Goal: Contribute content: Contribute content

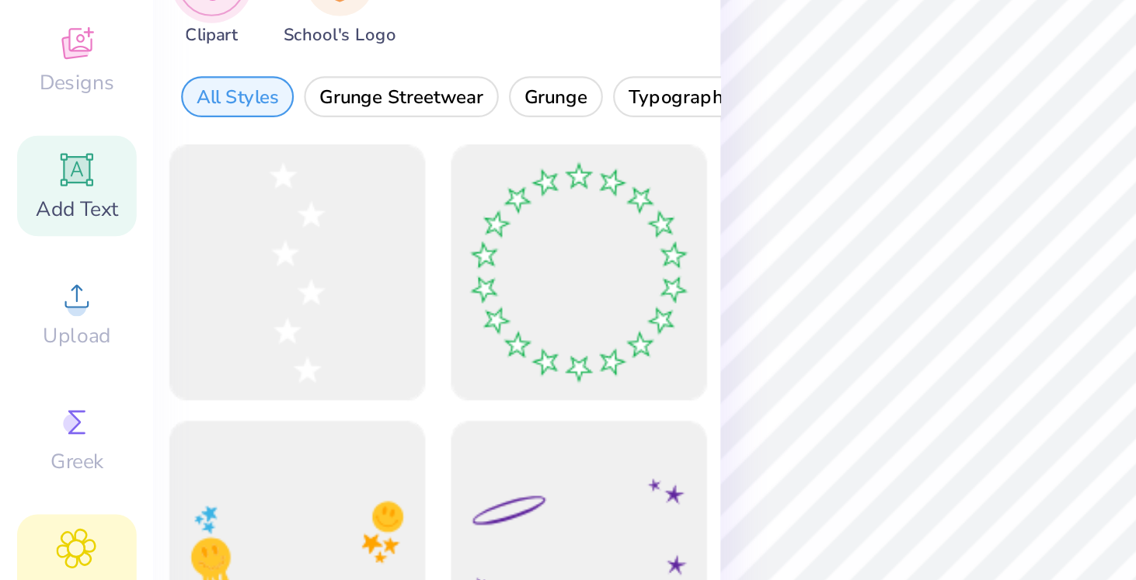
click at [33, 220] on icon at bounding box center [35, 218] width 12 height 12
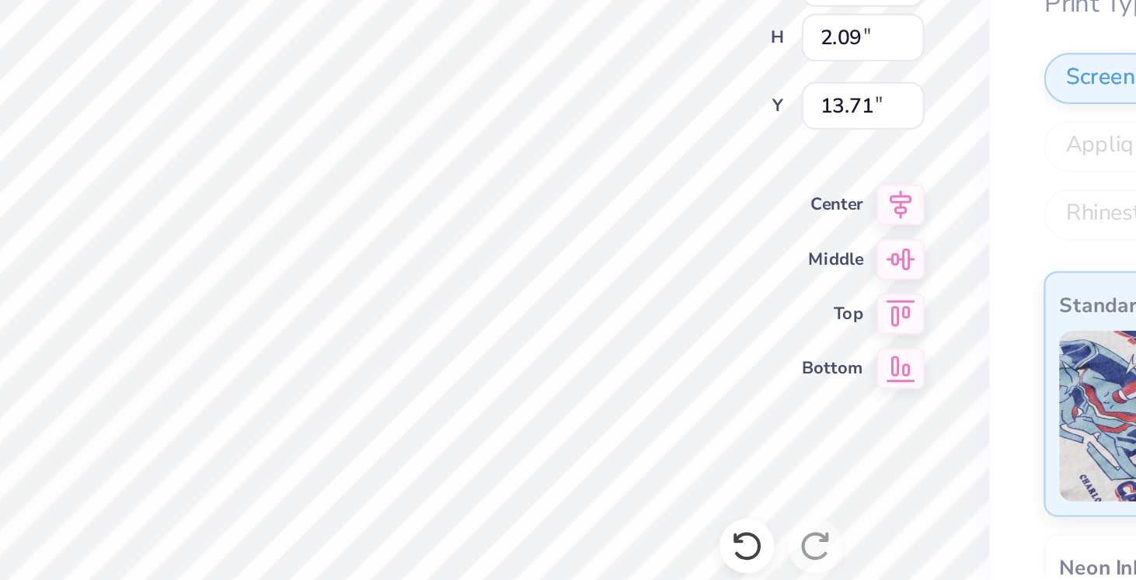
scroll to position [1, 0]
type textarea "committee 2026"
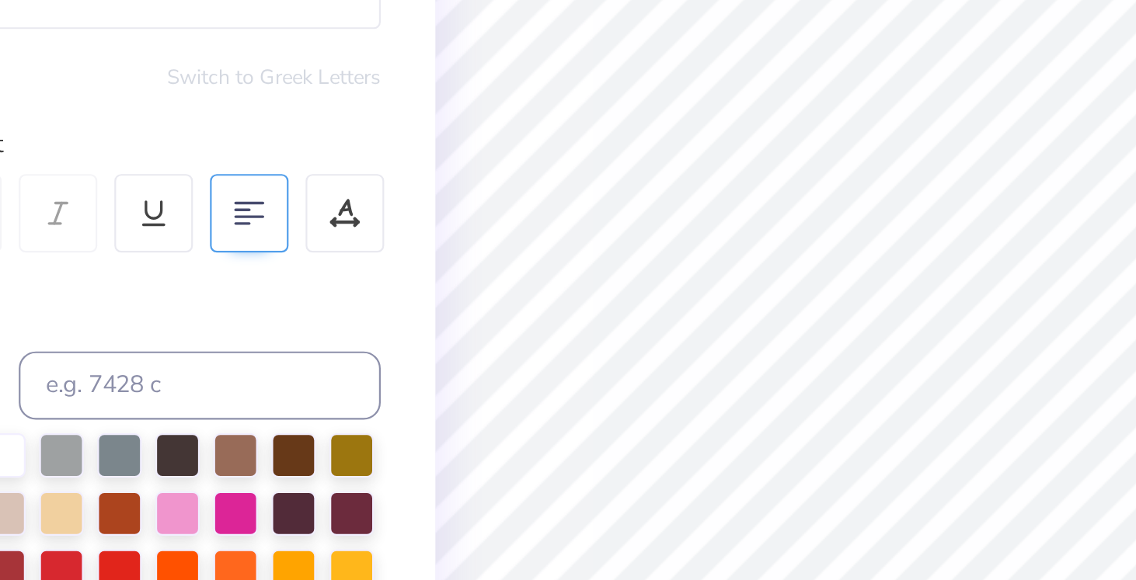
click at [235, 329] on div at bounding box center [243, 319] width 36 height 36
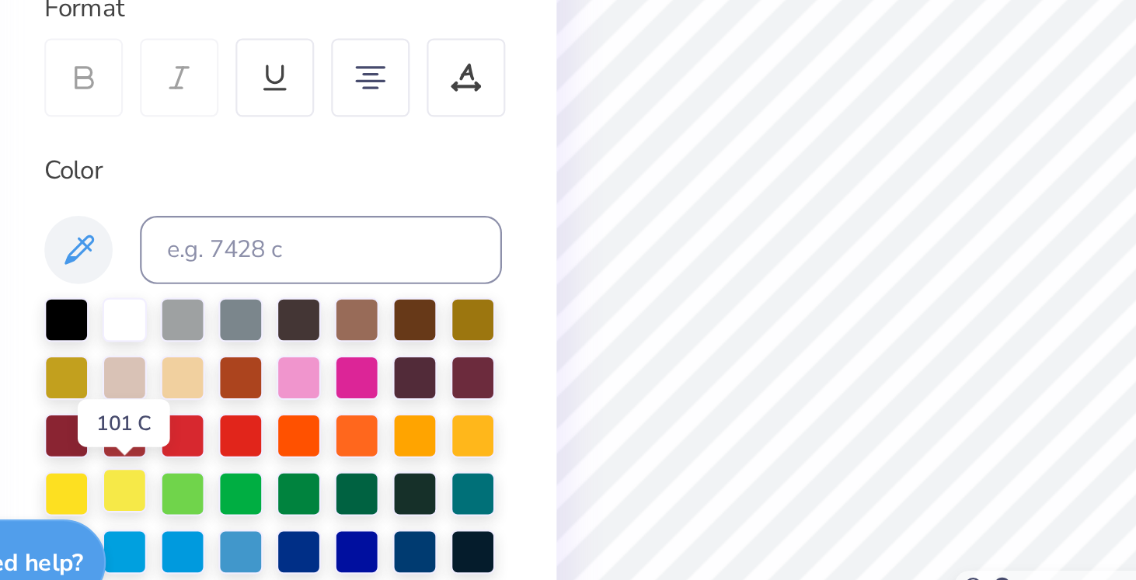
click at [127, 510] on div at bounding box center [131, 507] width 20 height 20
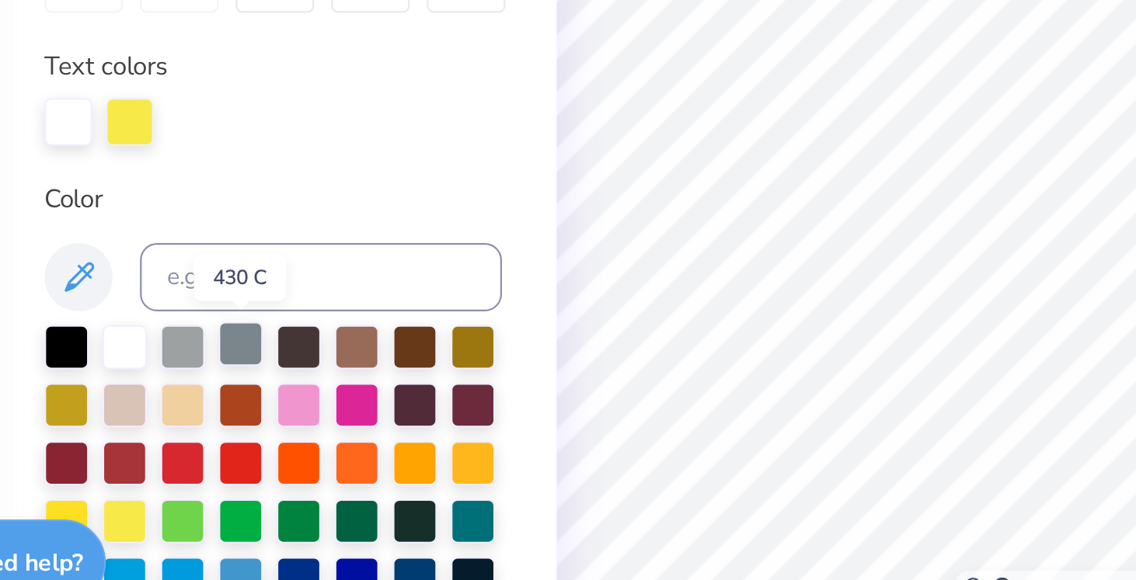
scroll to position [53, 0]
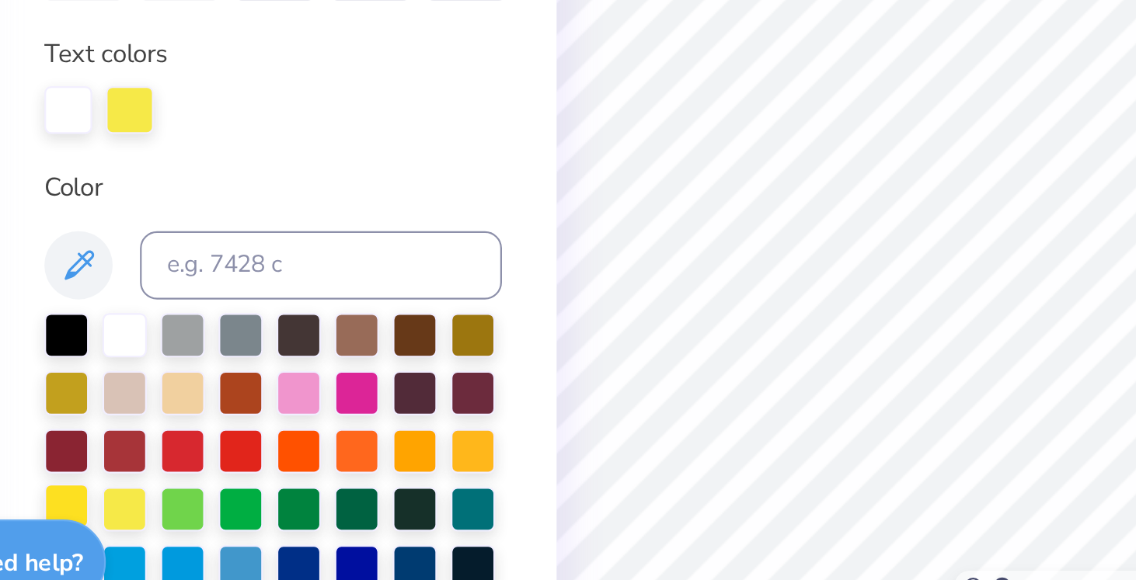
click at [102, 510] on div at bounding box center [105, 514] width 20 height 20
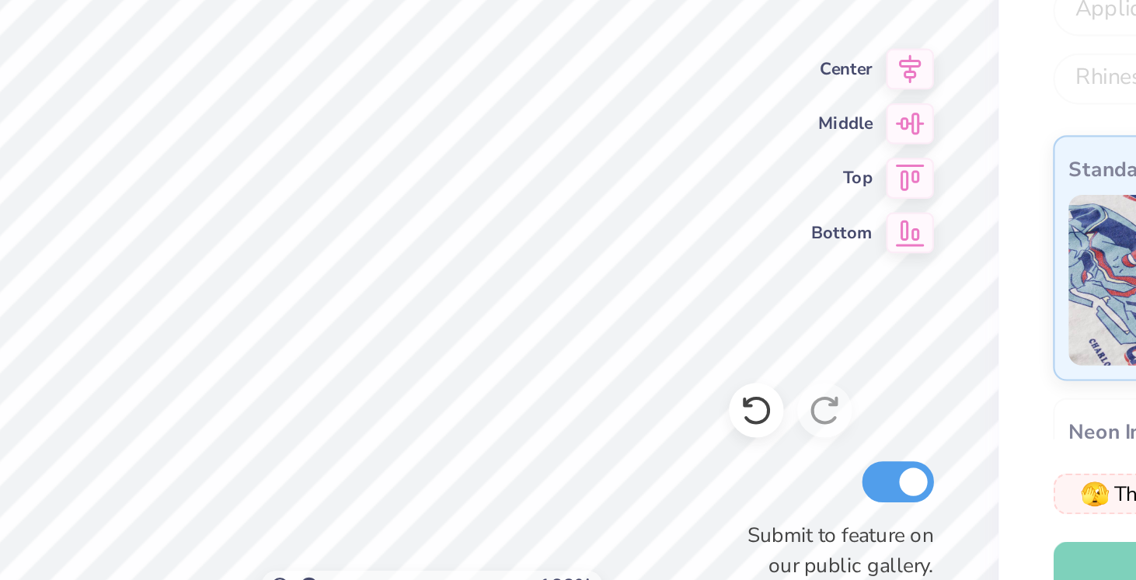
scroll to position [1, 2]
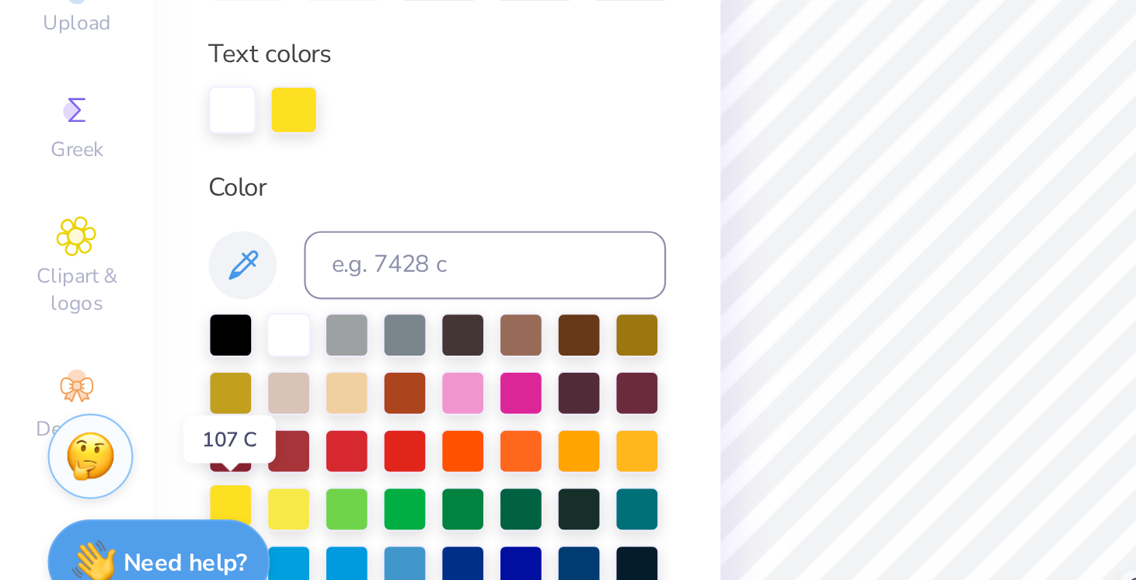
click at [106, 513] on div at bounding box center [105, 514] width 20 height 20
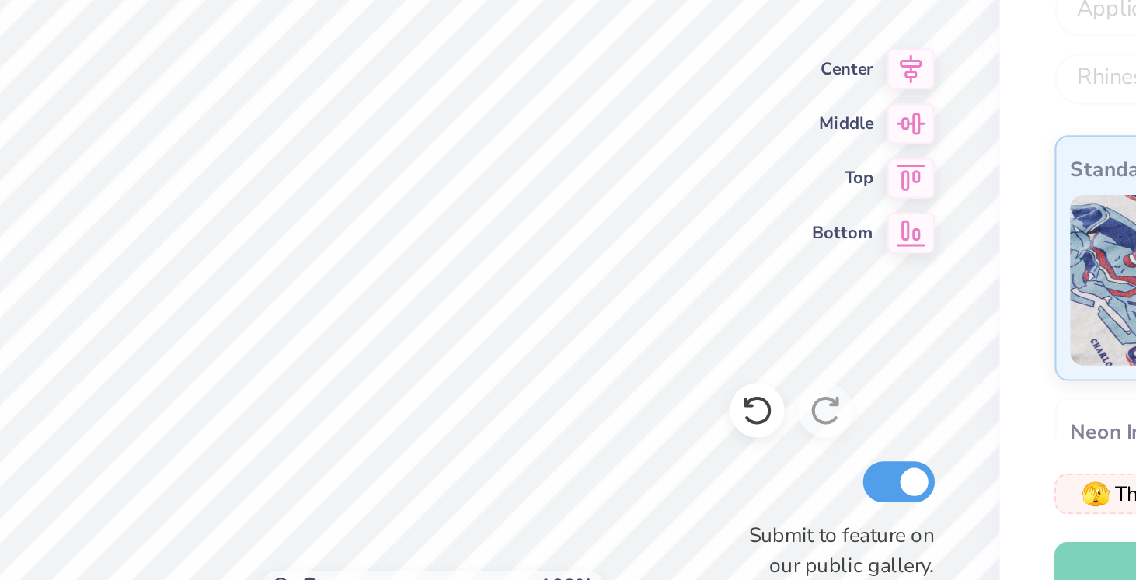
type input "2.82"
type input "1.10"
type input "19.04"
type input "5.96"
type input "6.14"
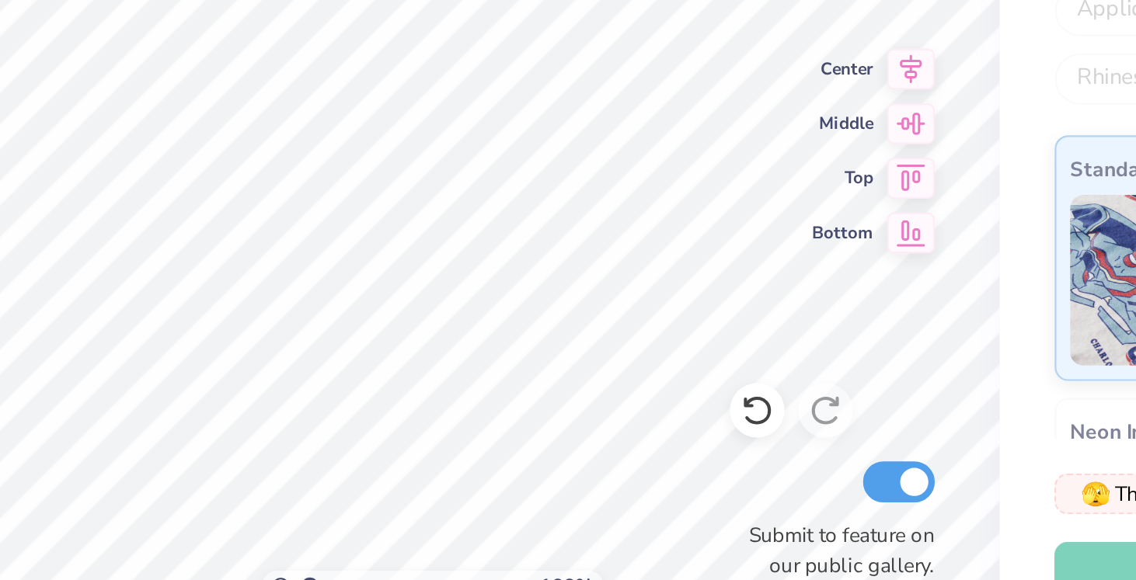
type input "16.52"
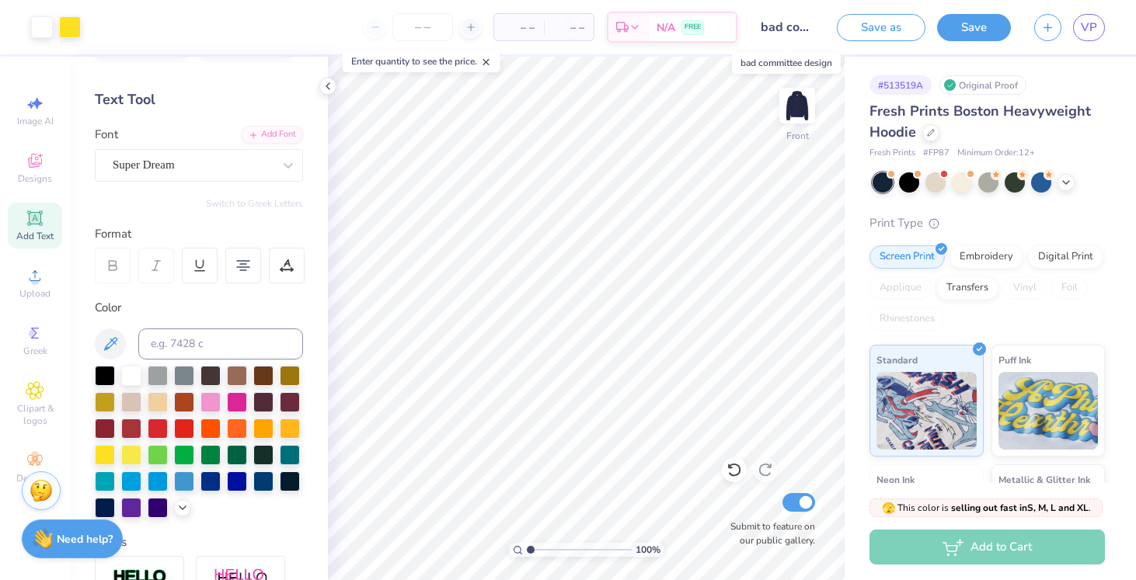
click at [759, 33] on input "bad committee design" at bounding box center [787, 27] width 76 height 31
click at [787, 26] on input "bad committee design" at bounding box center [787, 27] width 76 height 31
click at [975, 28] on button "Save" at bounding box center [974, 25] width 74 height 27
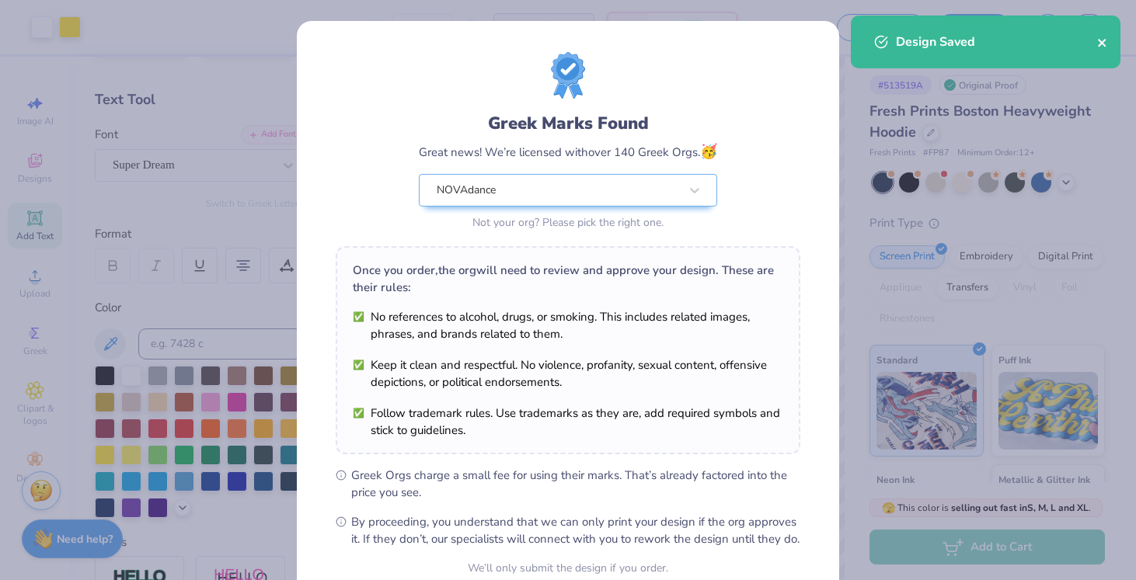
click at [1103, 44] on icon "close" at bounding box center [1102, 43] width 8 height 8
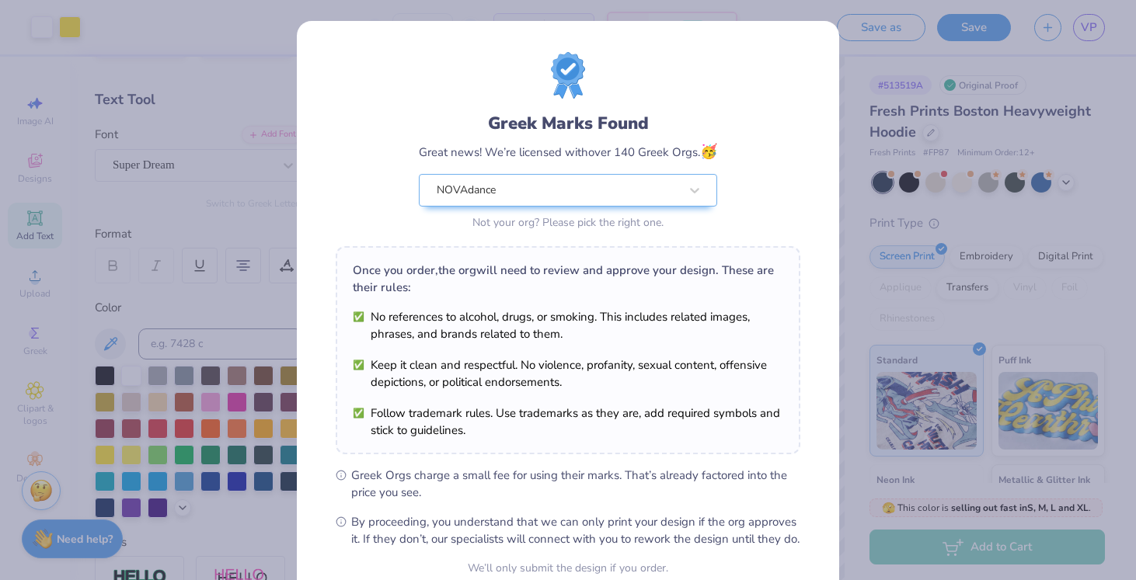
scroll to position [147, 0]
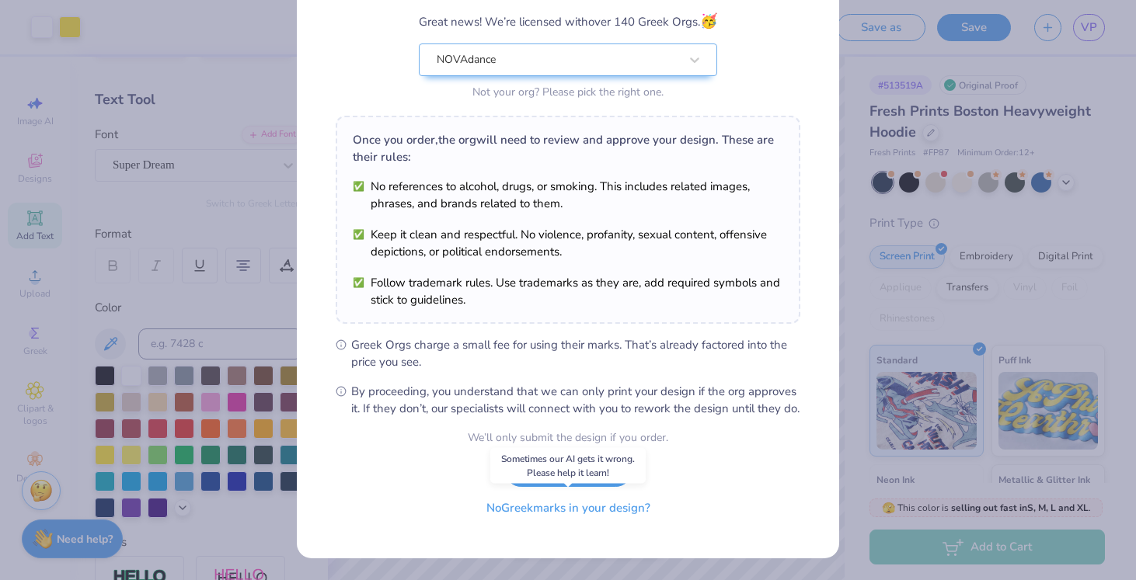
click at [565, 508] on button "No Greek marks in your design?" at bounding box center [568, 509] width 190 height 32
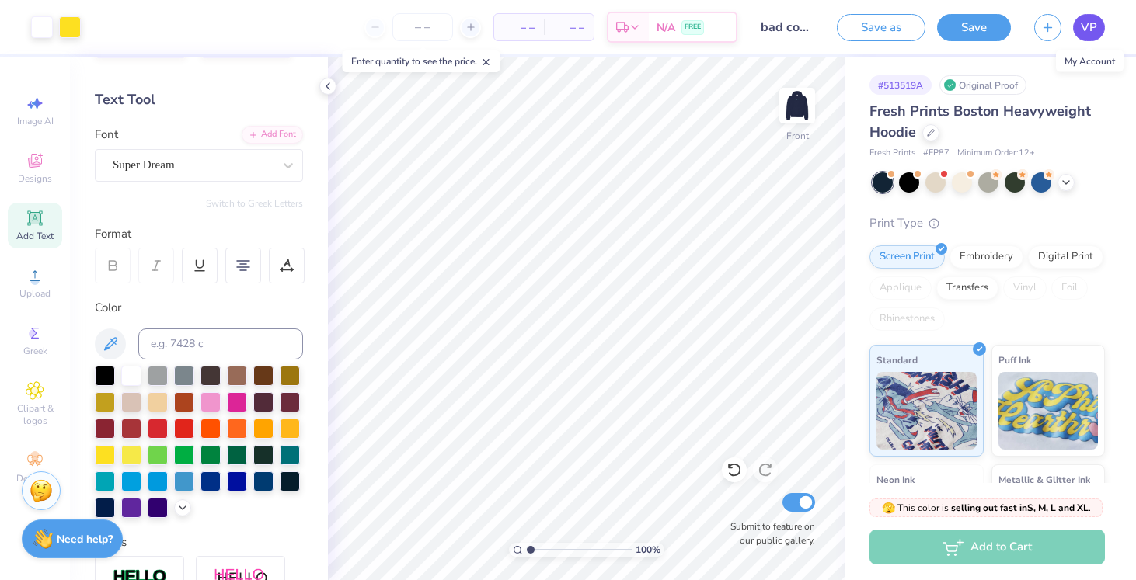
click at [1080, 33] on link "VP" at bounding box center [1089, 27] width 32 height 27
